Goal: Check status: Check status

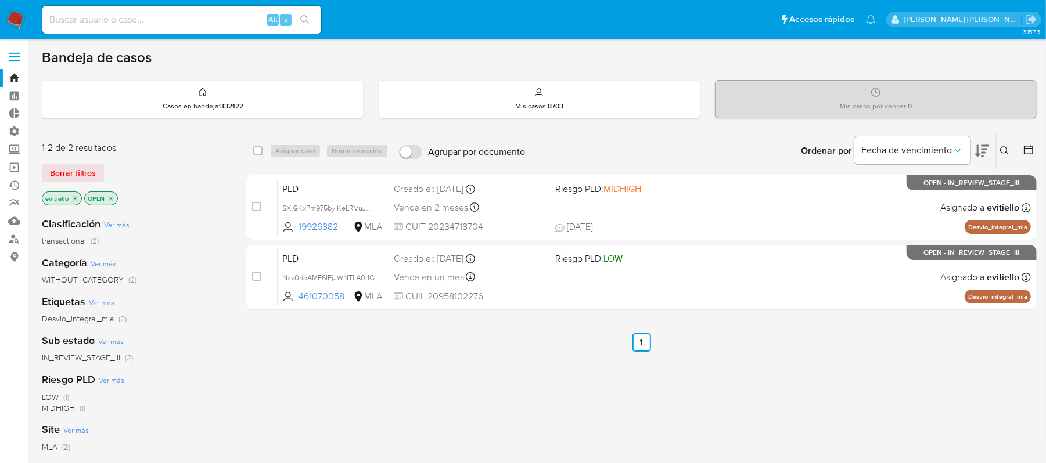
click at [204, 17] on input at bounding box center [181, 19] width 279 height 15
paste input "2528089673"
type input "2528089673"
click at [312, 22] on button "search-icon" at bounding box center [305, 20] width 24 height 16
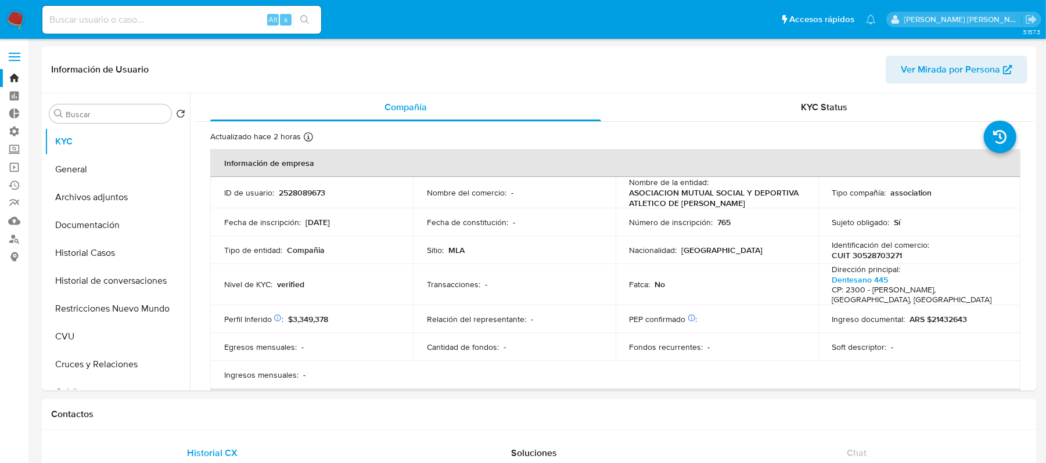
select select "10"
click at [110, 258] on button "Historial Casos" at bounding box center [113, 253] width 136 height 28
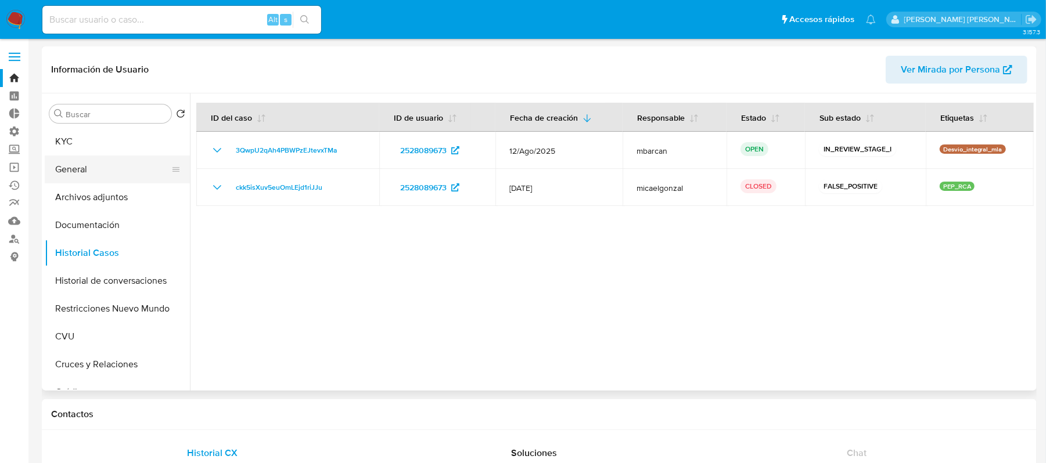
click at [120, 182] on button "General" at bounding box center [113, 170] width 136 height 28
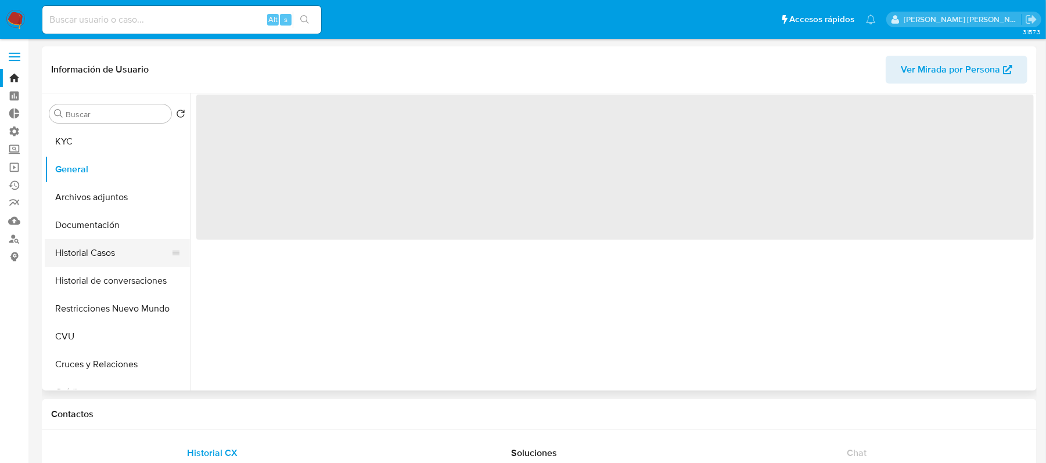
click at [120, 242] on button "Historial Casos" at bounding box center [113, 253] width 136 height 28
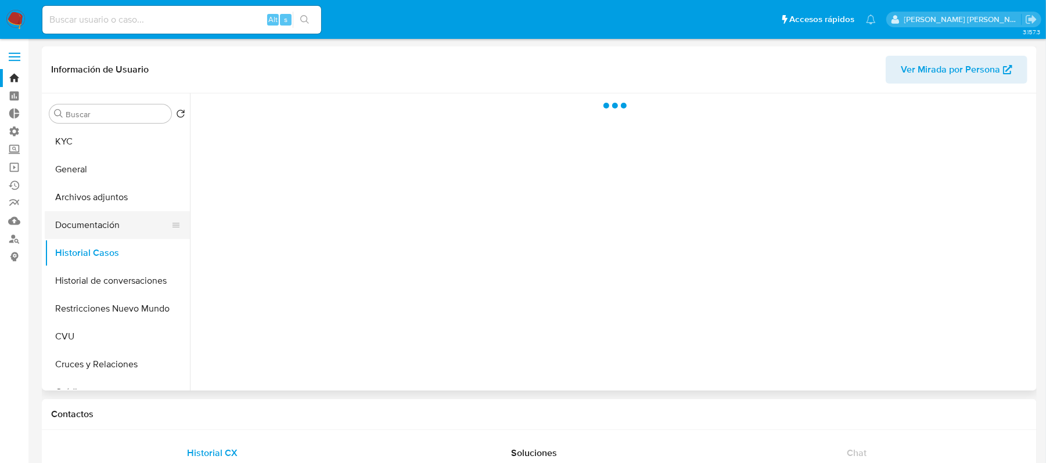
click at [120, 226] on button "Documentación" at bounding box center [113, 225] width 136 height 28
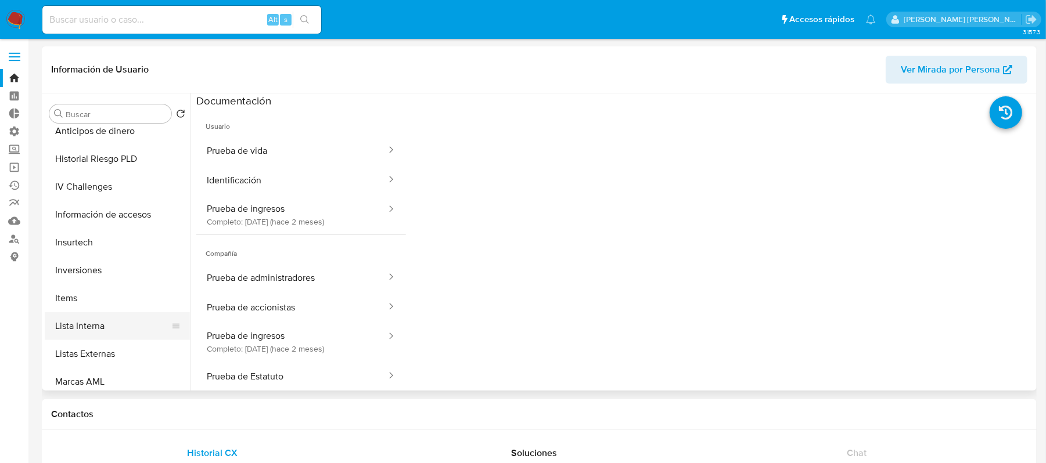
scroll to position [387, 0]
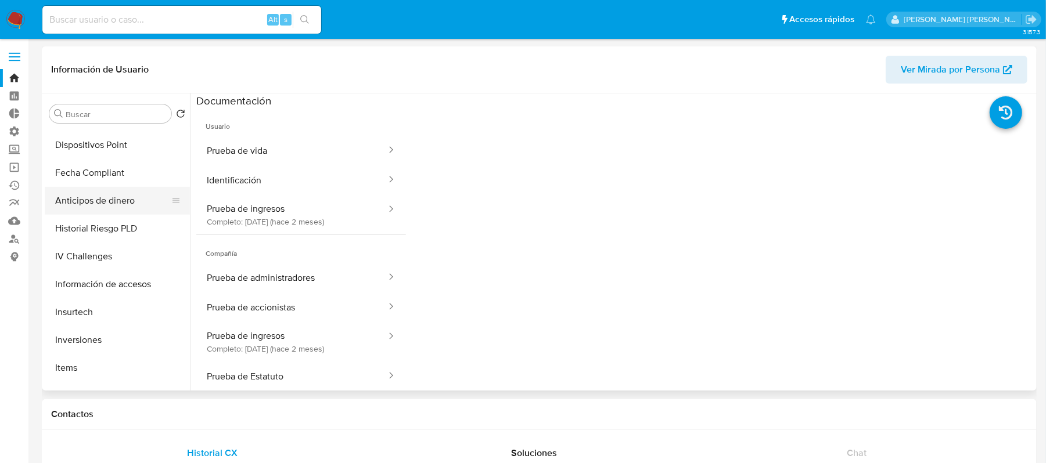
click at [124, 189] on button "Anticipos de dinero" at bounding box center [113, 201] width 136 height 28
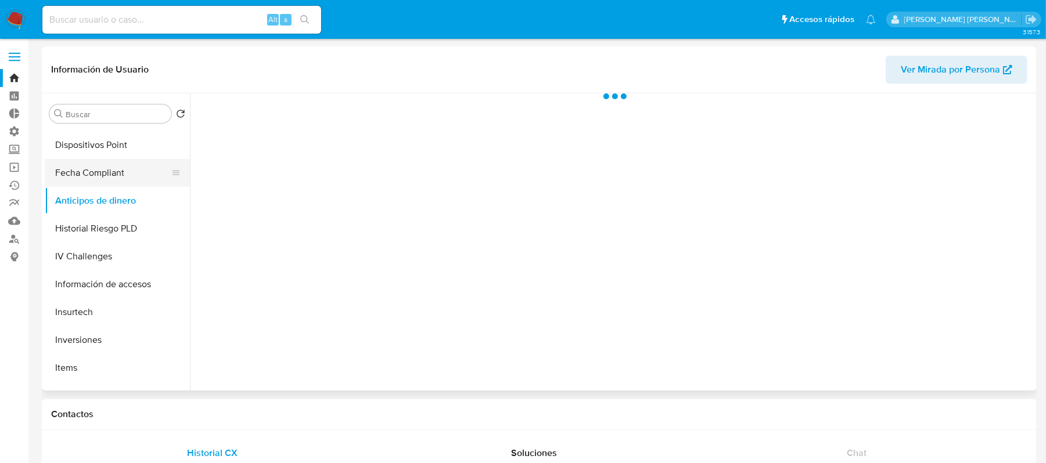
click at [131, 163] on button "Fecha Compliant" at bounding box center [113, 173] width 136 height 28
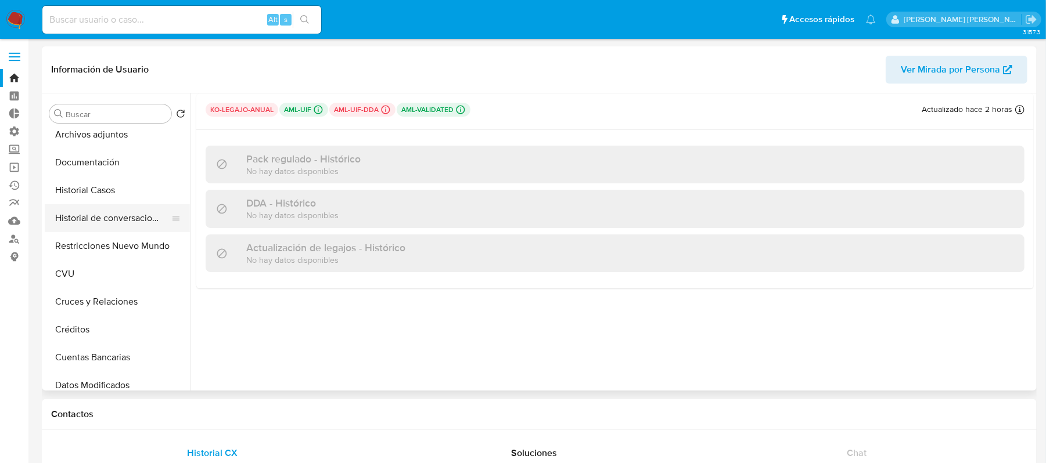
scroll to position [0, 0]
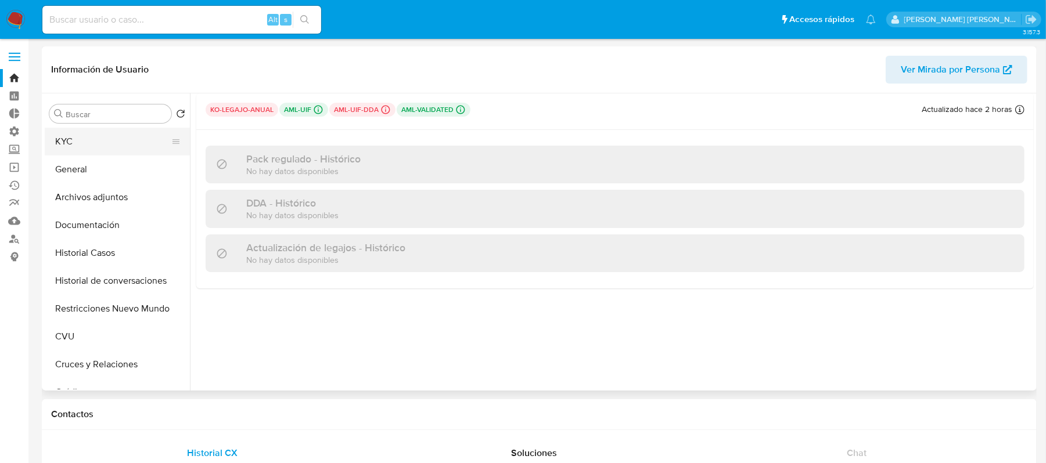
click at [99, 147] on button "KYC" at bounding box center [113, 142] width 136 height 28
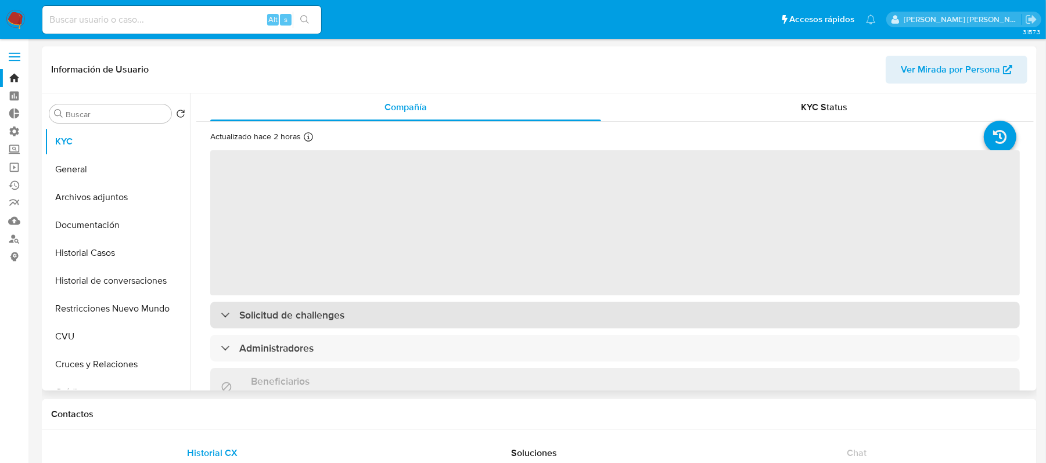
click at [347, 319] on div "Solicitud de challenges" at bounding box center [614, 315] width 809 height 27
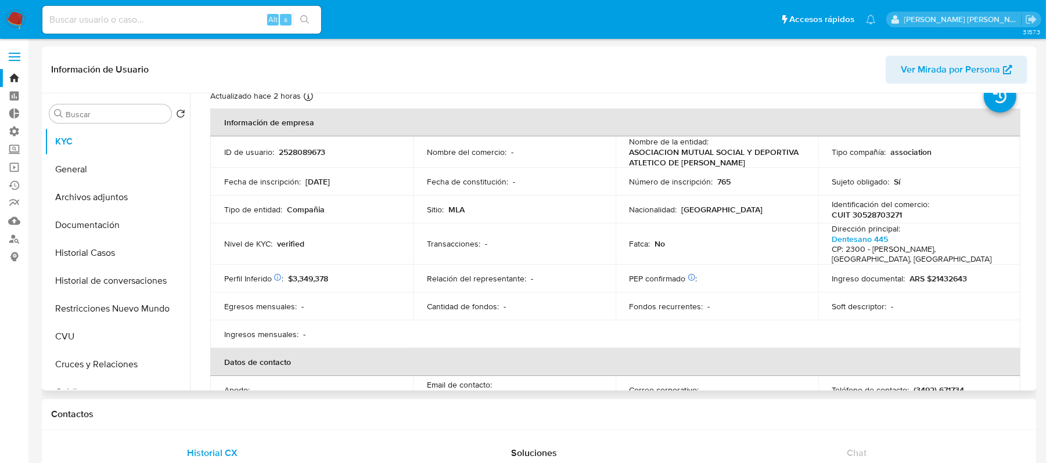
scroll to position [77, 0]
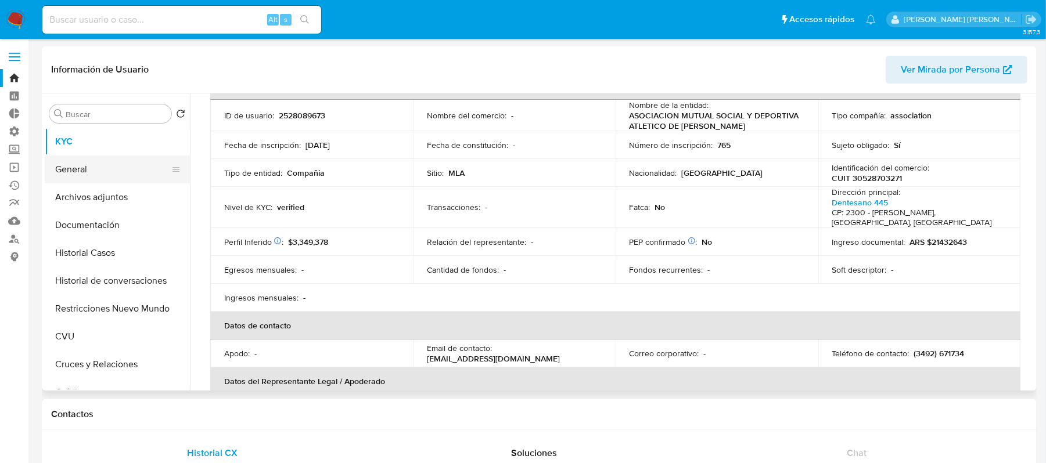
click at [131, 167] on button "General" at bounding box center [113, 170] width 136 height 28
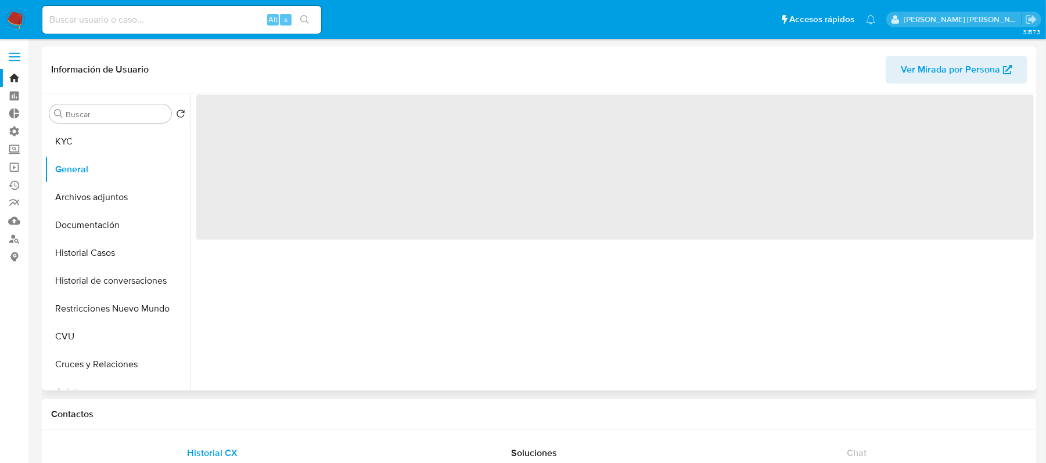
scroll to position [0, 0]
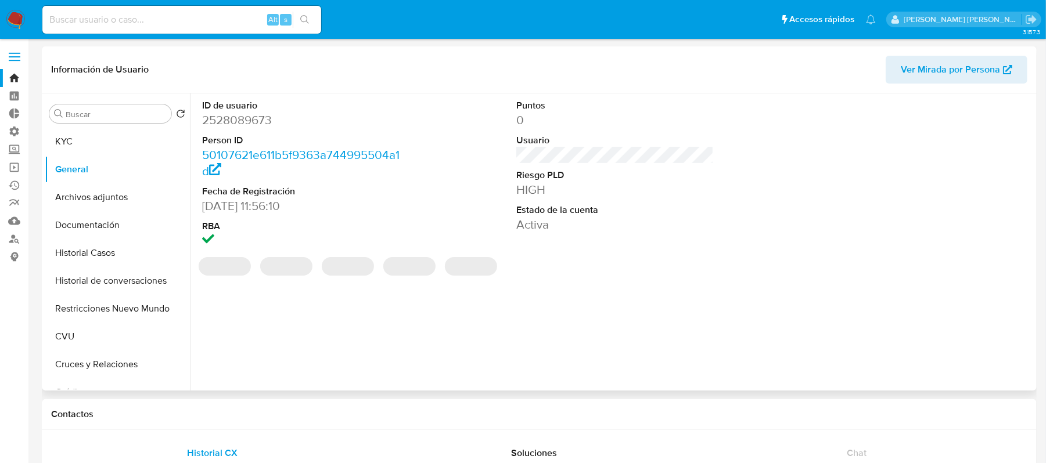
click at [242, 122] on dd "2528089673" at bounding box center [301, 120] width 198 height 16
copy dd "2528089673"
click at [105, 158] on button "General" at bounding box center [113, 170] width 136 height 28
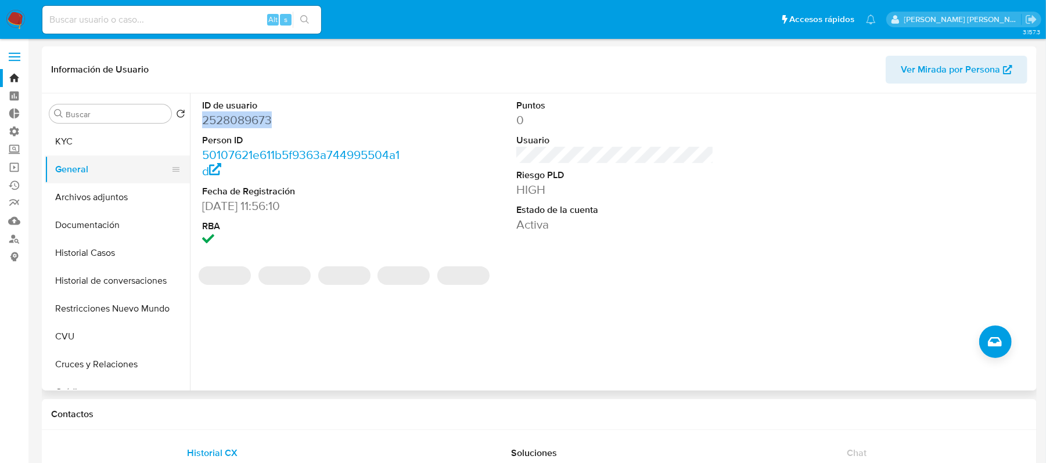
click at [106, 156] on button "General" at bounding box center [113, 170] width 136 height 28
click at [110, 152] on button "KYC" at bounding box center [113, 142] width 136 height 28
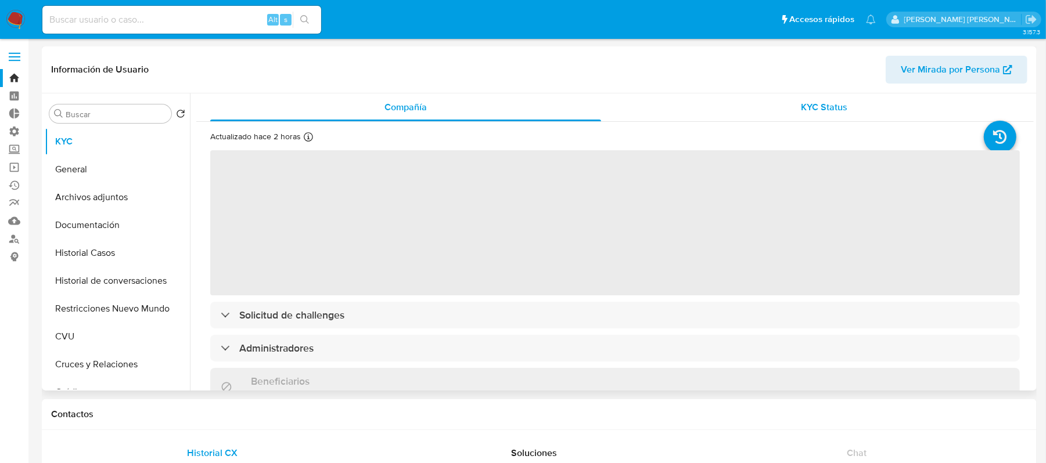
click at [841, 114] on span "KYC Status" at bounding box center [824, 106] width 46 height 13
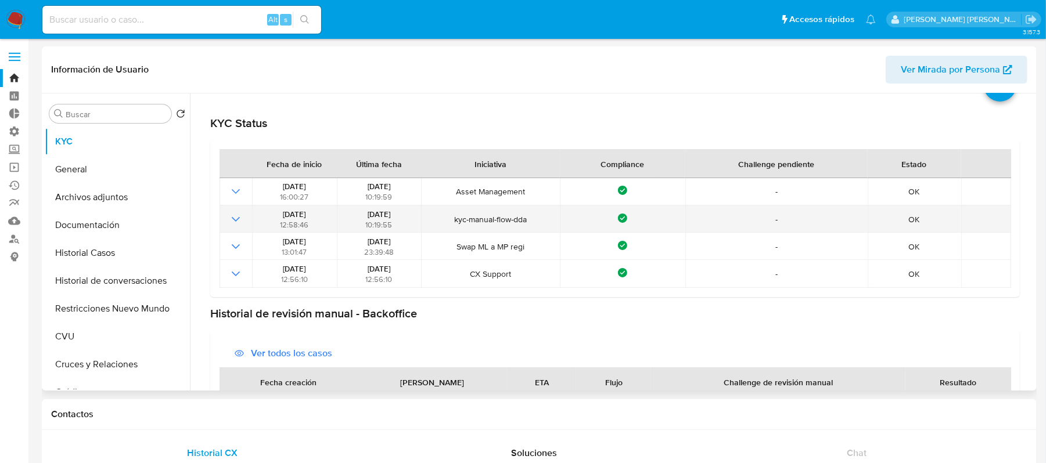
scroll to position [77, 0]
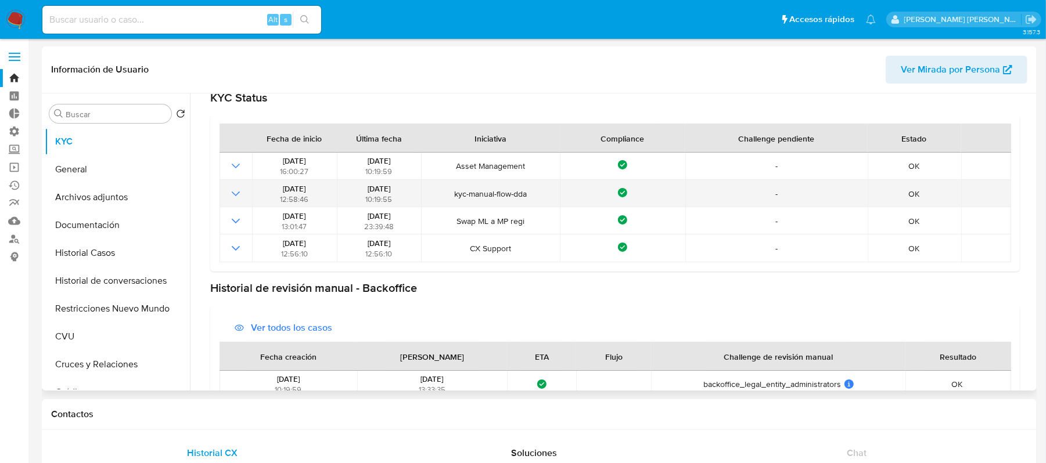
click at [238, 196] on icon "Mostrar operación" at bounding box center [236, 194] width 14 height 14
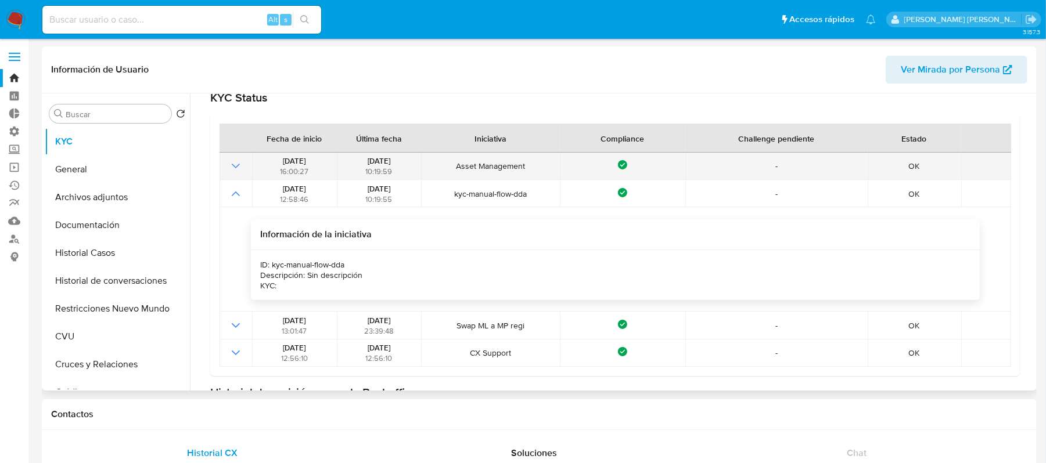
click at [238, 170] on icon "Mostrar operación" at bounding box center [236, 166] width 14 height 14
